Goal: Information Seeking & Learning: Learn about a topic

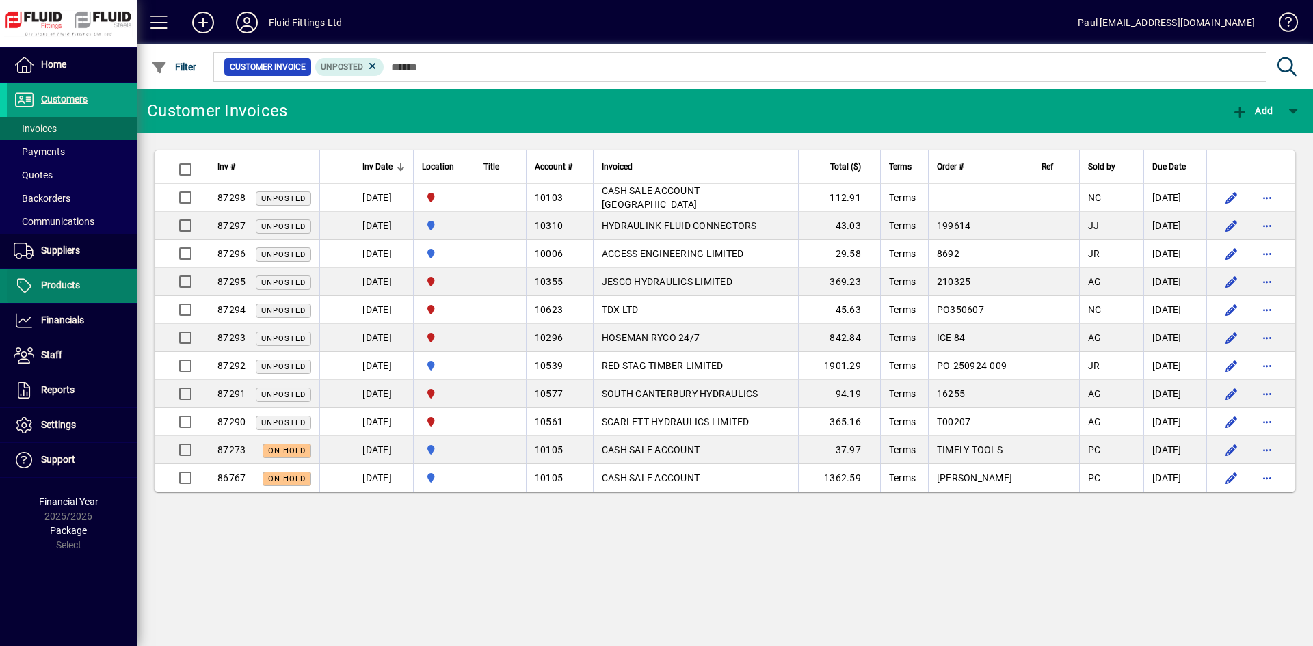
click at [65, 280] on span "Products" at bounding box center [60, 285] width 39 height 11
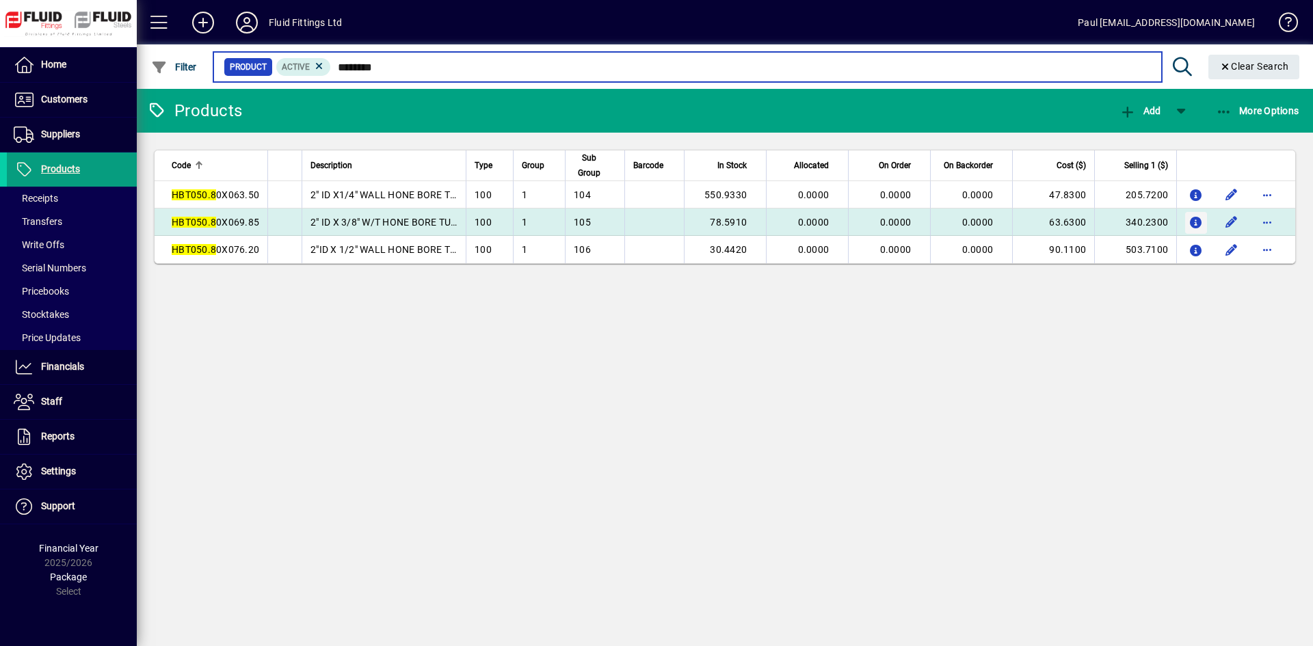
type input "********"
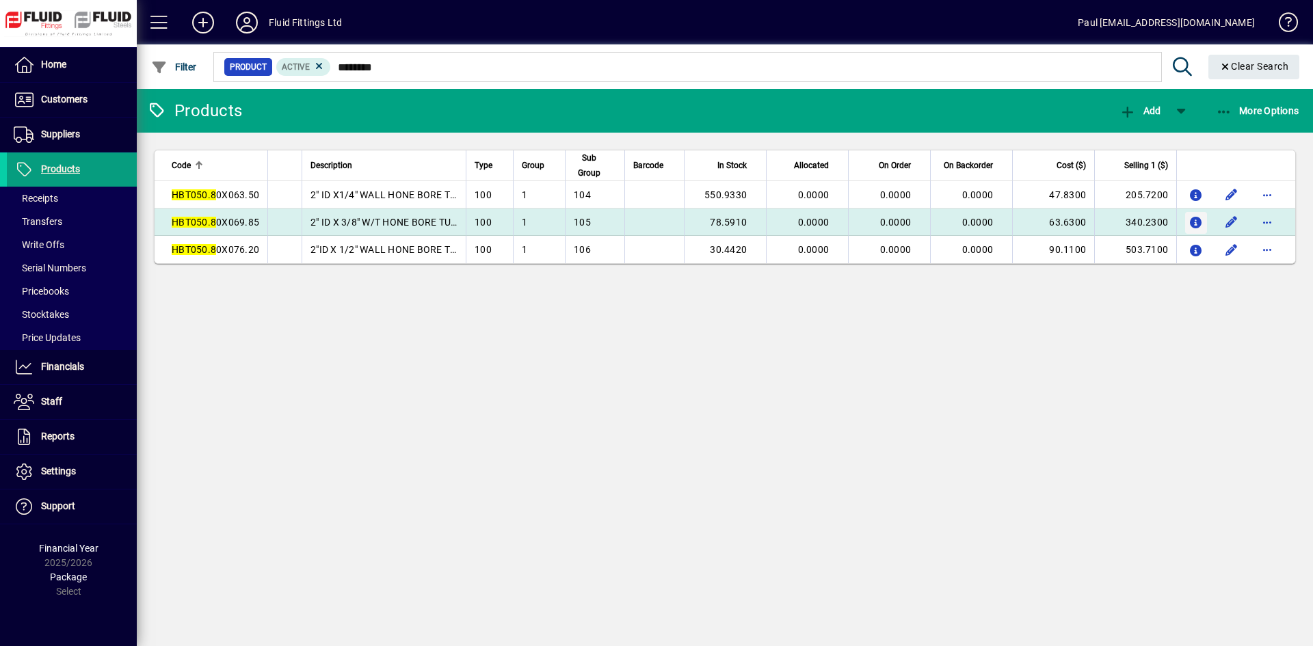
click at [1199, 220] on icon "button" at bounding box center [1196, 223] width 14 height 12
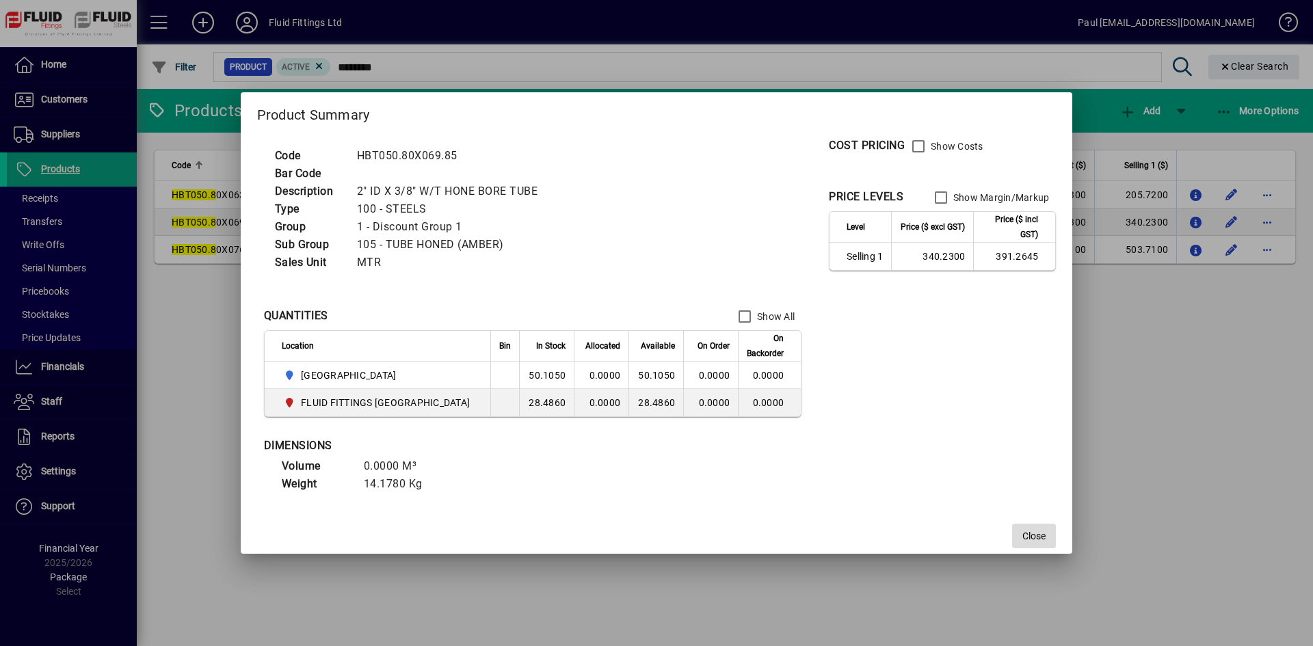
click at [1023, 533] on span "Close" at bounding box center [1034, 536] width 23 height 14
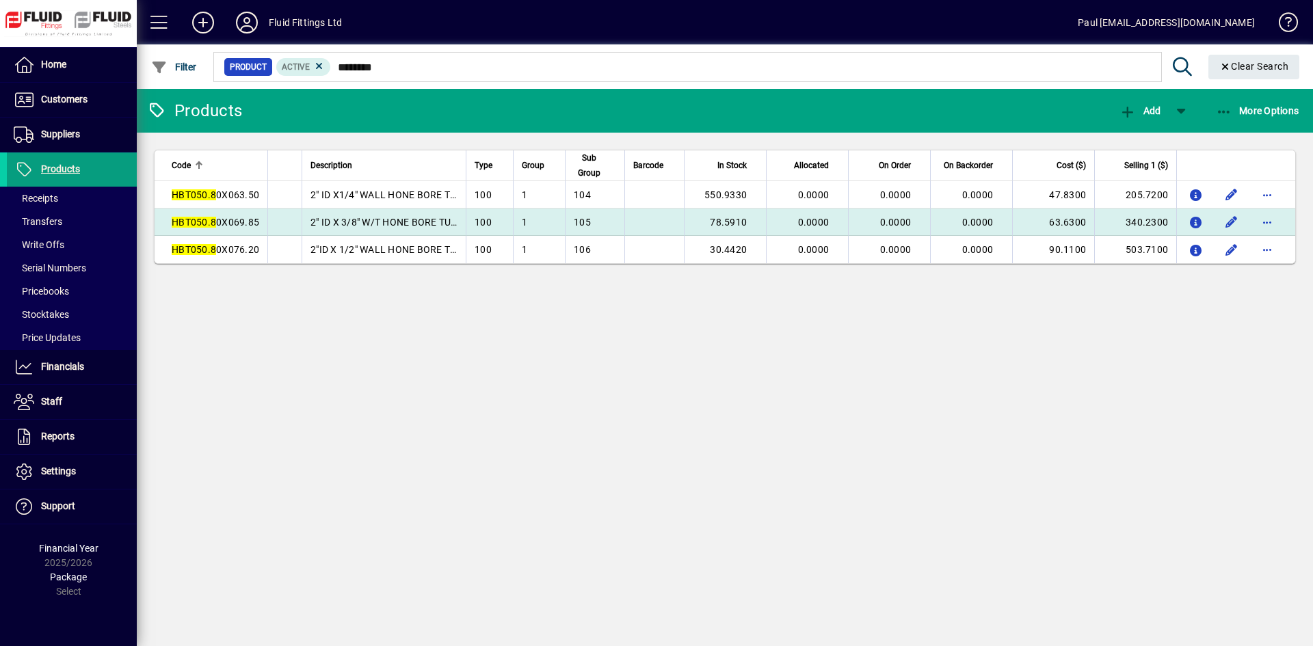
click at [401, 217] on span "2" ID X 3/8" W/T HONE BORE TUBE" at bounding box center [387, 222] width 153 height 11
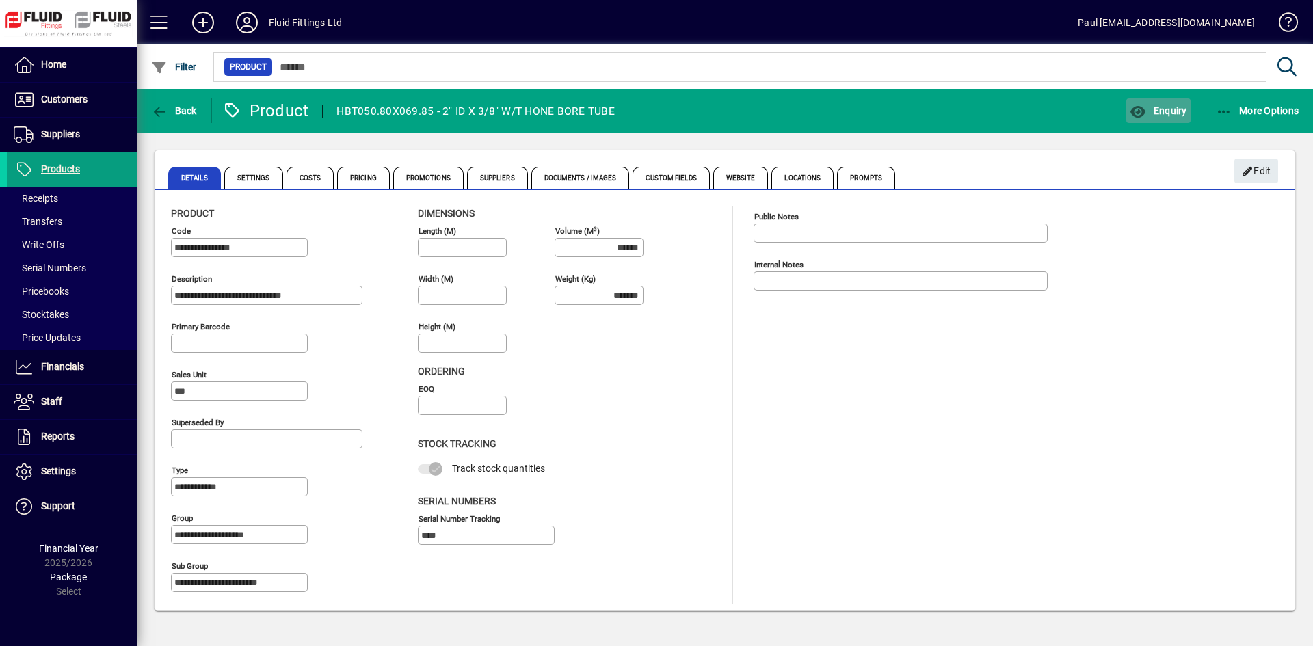
click at [1187, 106] on span "button" at bounding box center [1158, 110] width 64 height 33
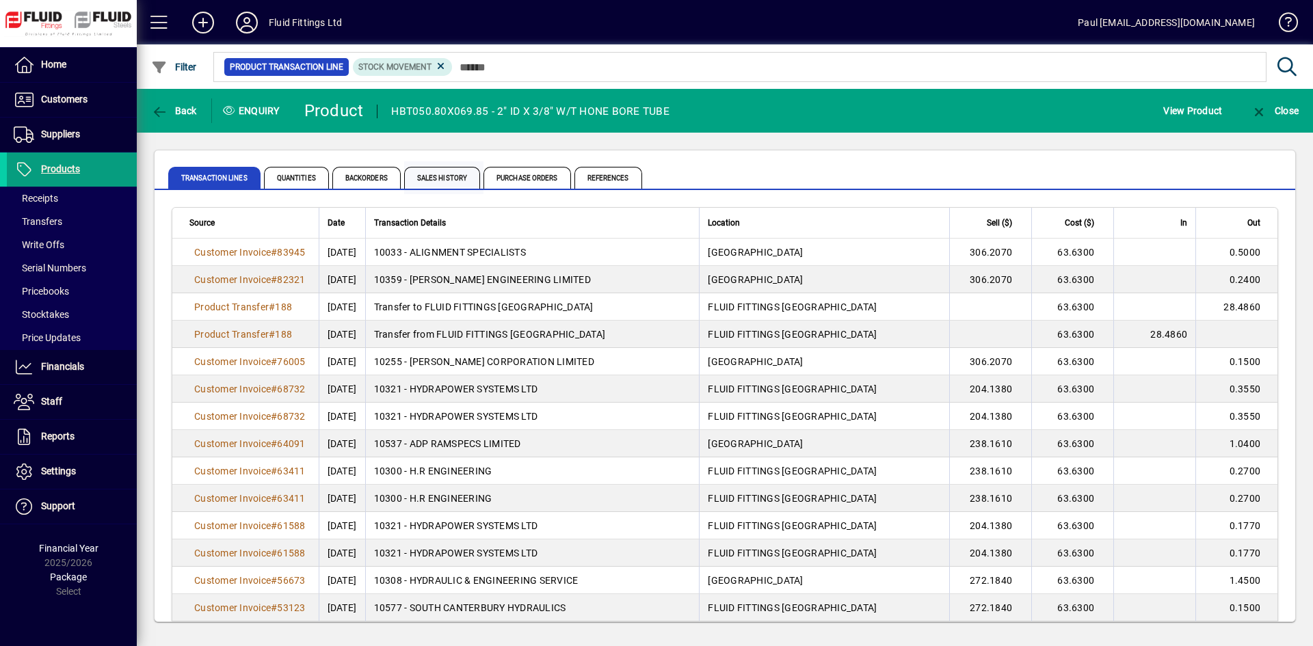
click at [433, 179] on span "Sales History" at bounding box center [442, 178] width 76 height 22
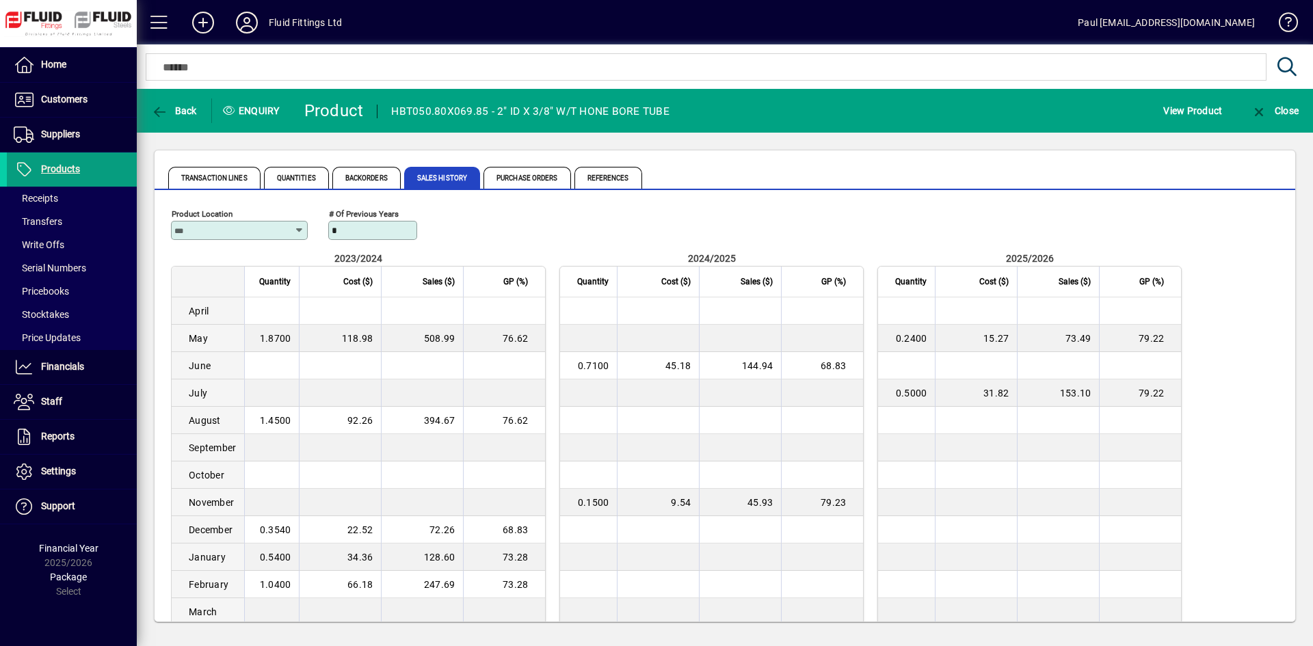
scroll to position [47, 0]
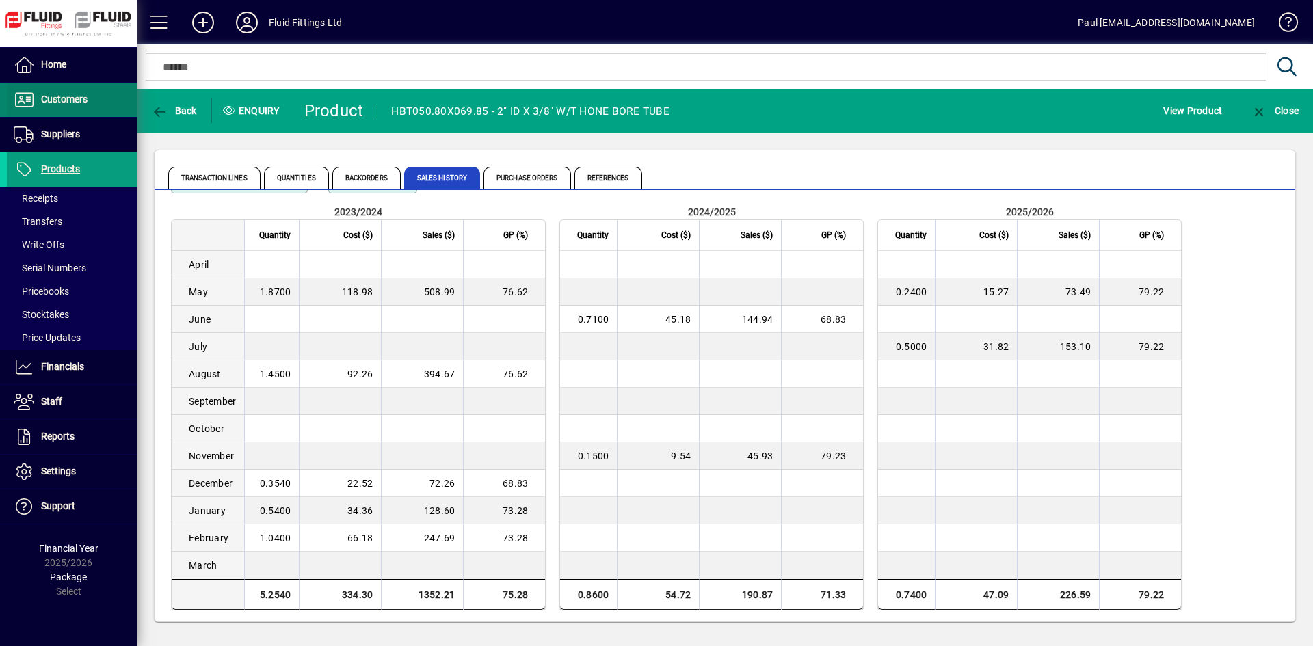
click at [55, 101] on span "Customers" at bounding box center [64, 99] width 47 height 11
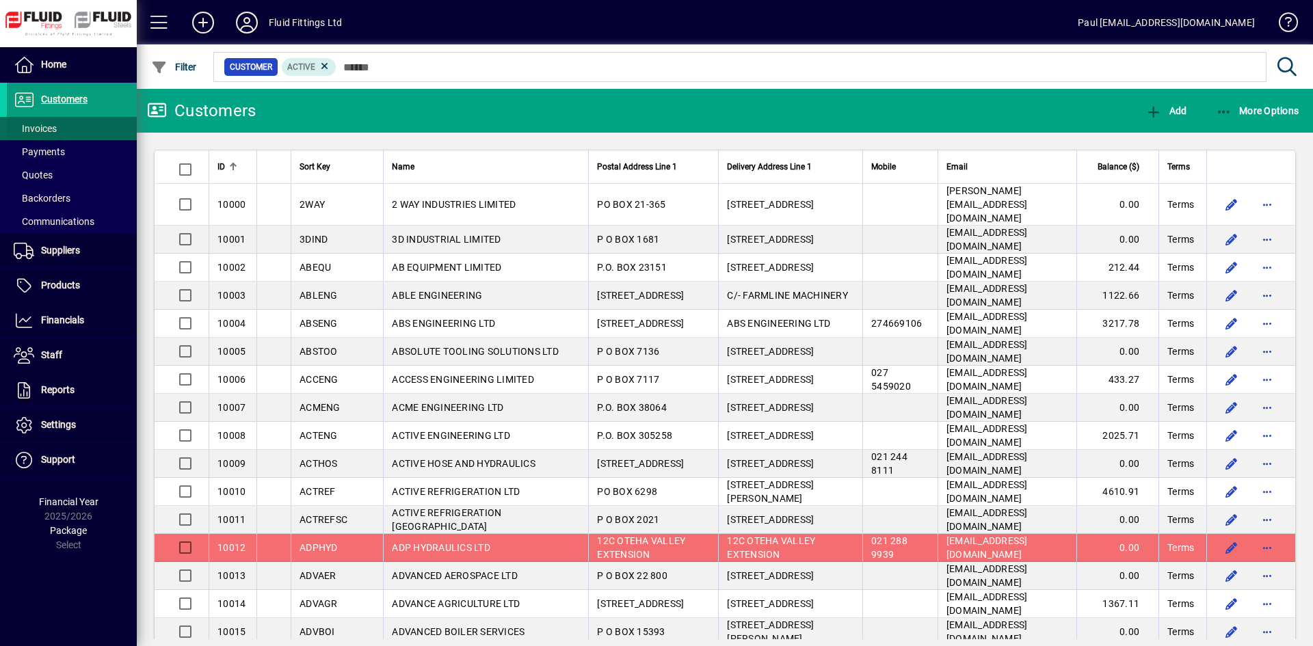
click at [25, 128] on span "Invoices" at bounding box center [35, 128] width 43 height 11
